Goal: Task Accomplishment & Management: Use online tool/utility

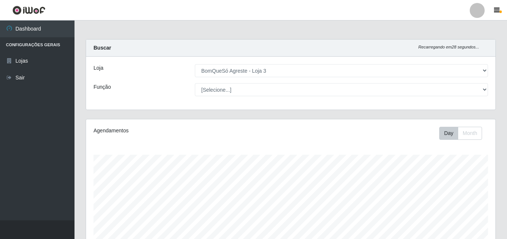
select select "215"
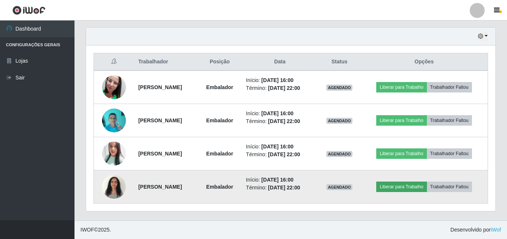
scroll to position [155, 409]
click at [414, 183] on button "Liberar para Trabalho" at bounding box center [401, 186] width 50 height 10
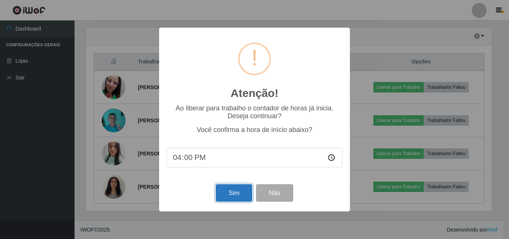
click at [243, 199] on button "Sim" at bounding box center [234, 193] width 36 height 18
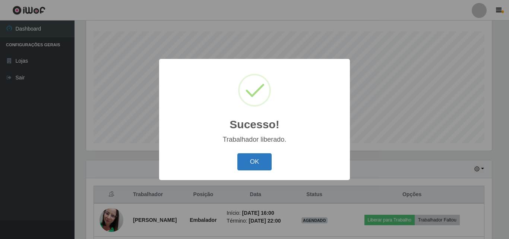
click at [262, 162] on button "OK" at bounding box center [254, 162] width 35 height 18
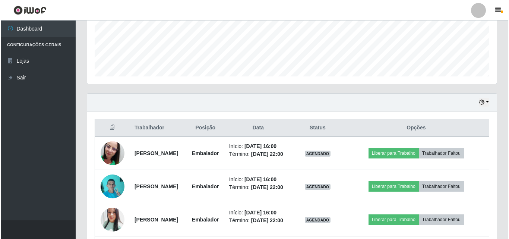
scroll to position [235, 0]
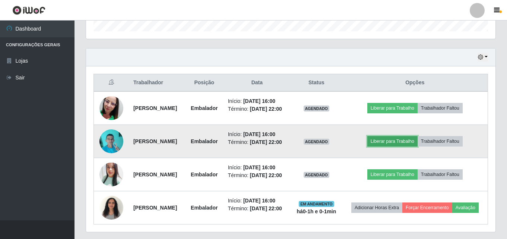
click at [405, 146] on button "Liberar para Trabalho" at bounding box center [392, 141] width 50 height 10
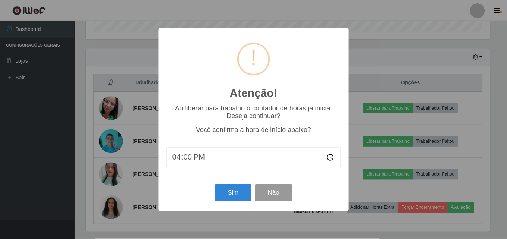
scroll to position [155, 406]
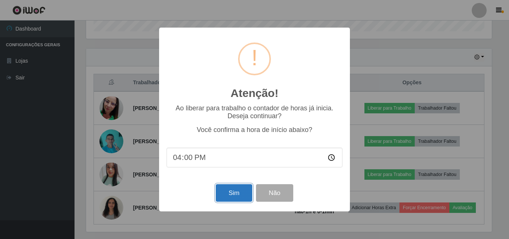
click at [239, 200] on button "Sim" at bounding box center [234, 193] width 36 height 18
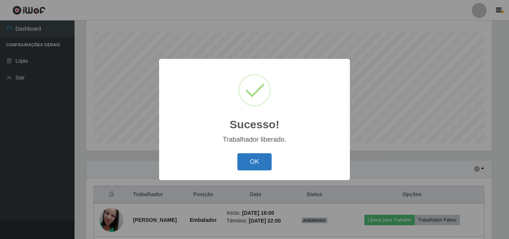
click at [250, 170] on button "OK" at bounding box center [254, 162] width 35 height 18
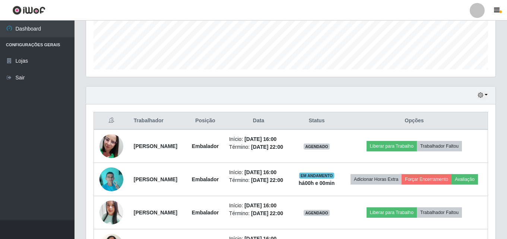
scroll to position [198, 0]
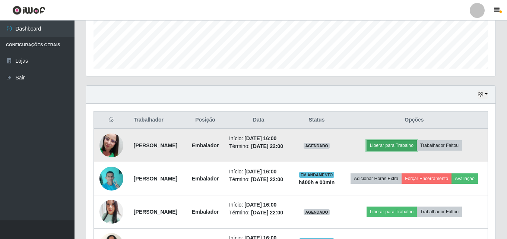
click at [401, 151] on button "Liberar para Trabalho" at bounding box center [392, 145] width 50 height 10
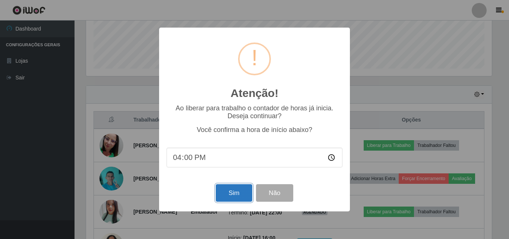
click at [232, 193] on button "Sim" at bounding box center [234, 193] width 36 height 18
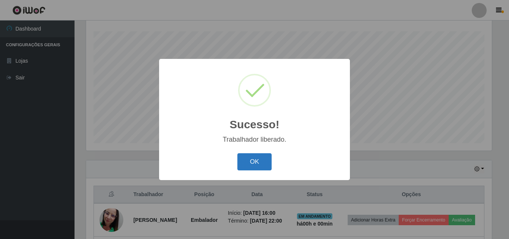
click at [254, 166] on button "OK" at bounding box center [254, 162] width 35 height 18
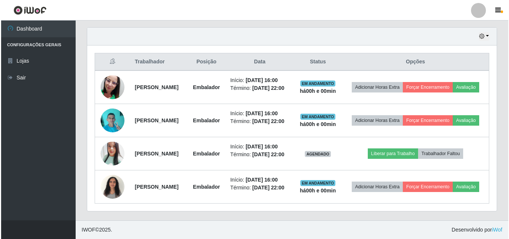
scroll to position [278, 0]
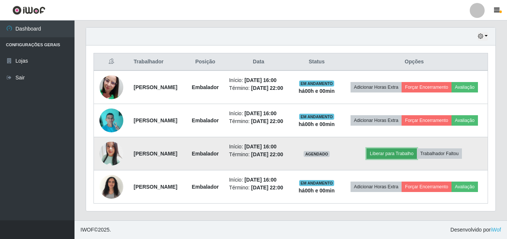
click at [417, 148] on button "Liberar para Trabalho" at bounding box center [392, 153] width 50 height 10
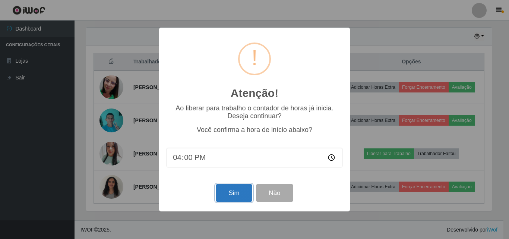
click at [234, 190] on button "Sim" at bounding box center [234, 193] width 36 height 18
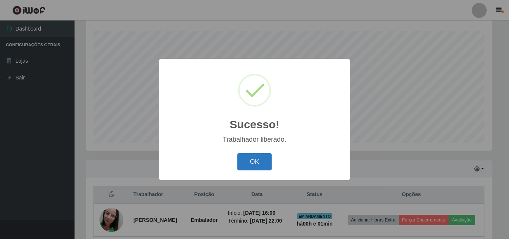
click at [251, 162] on button "OK" at bounding box center [254, 162] width 35 height 18
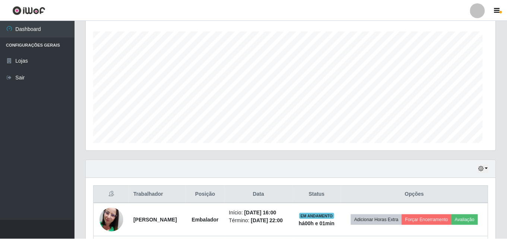
scroll to position [155, 409]
